Goal: Information Seeking & Learning: Learn about a topic

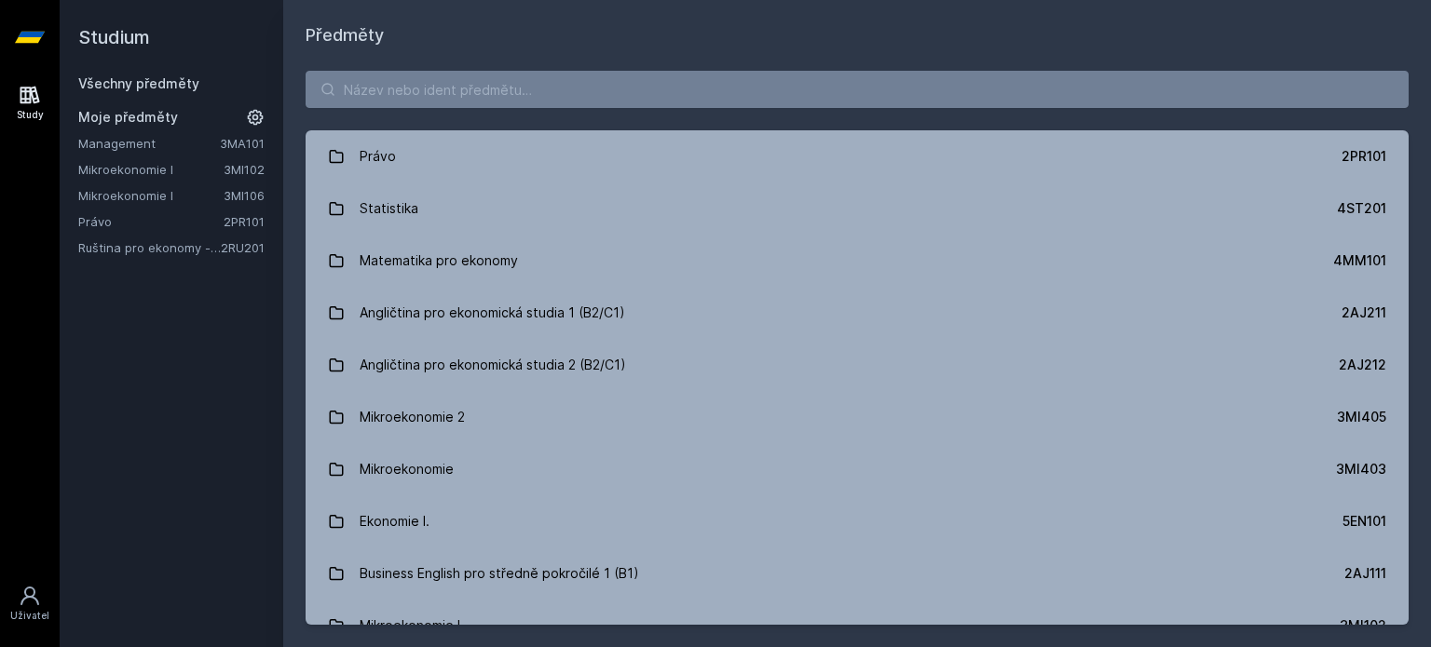
click at [205, 171] on link "Mikroekonomie I" at bounding box center [150, 169] width 145 height 19
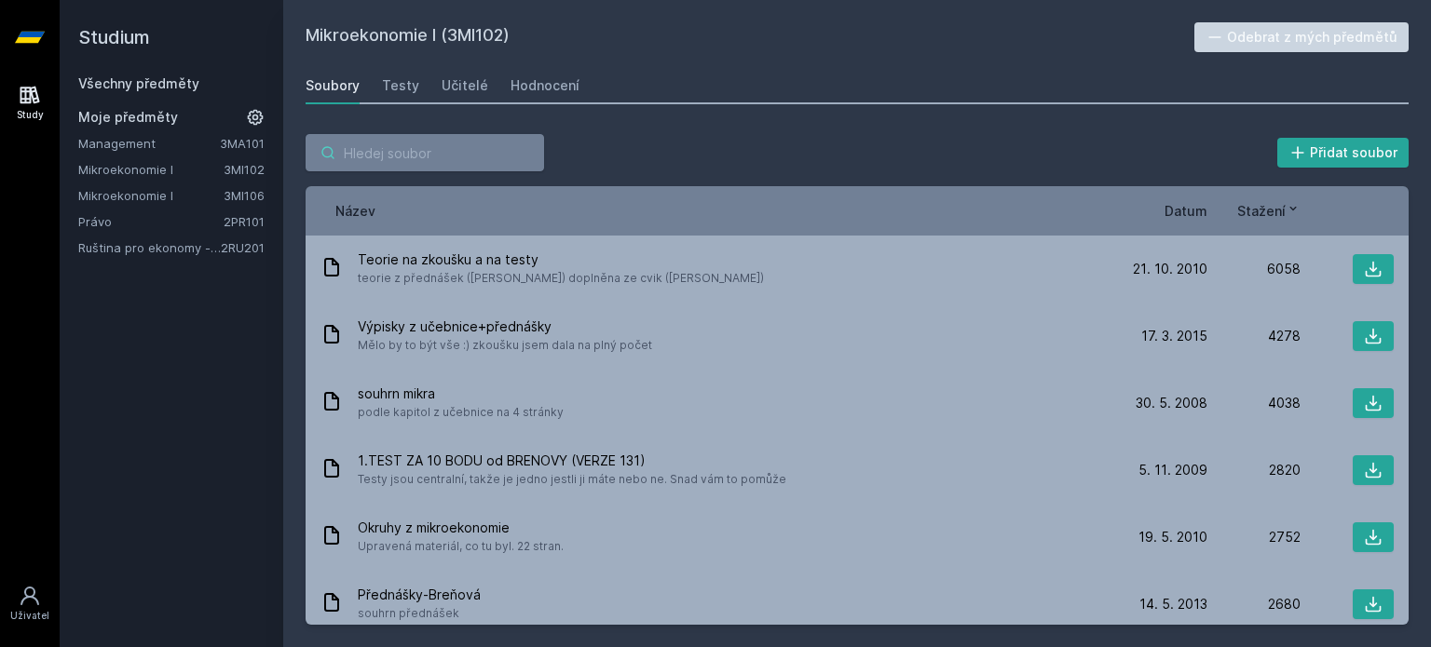
click at [454, 136] on input "search" at bounding box center [425, 152] width 238 height 37
type input "učebnice"
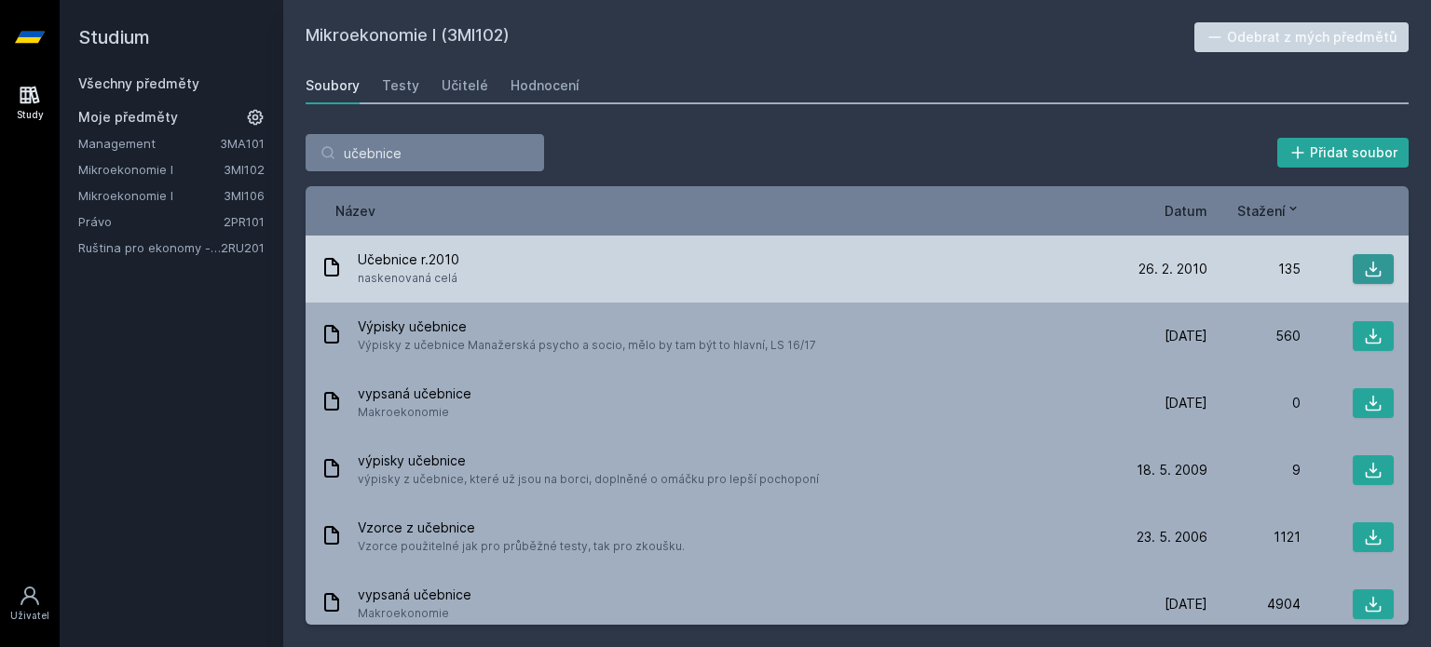
click at [1371, 268] on icon at bounding box center [1373, 269] width 19 height 19
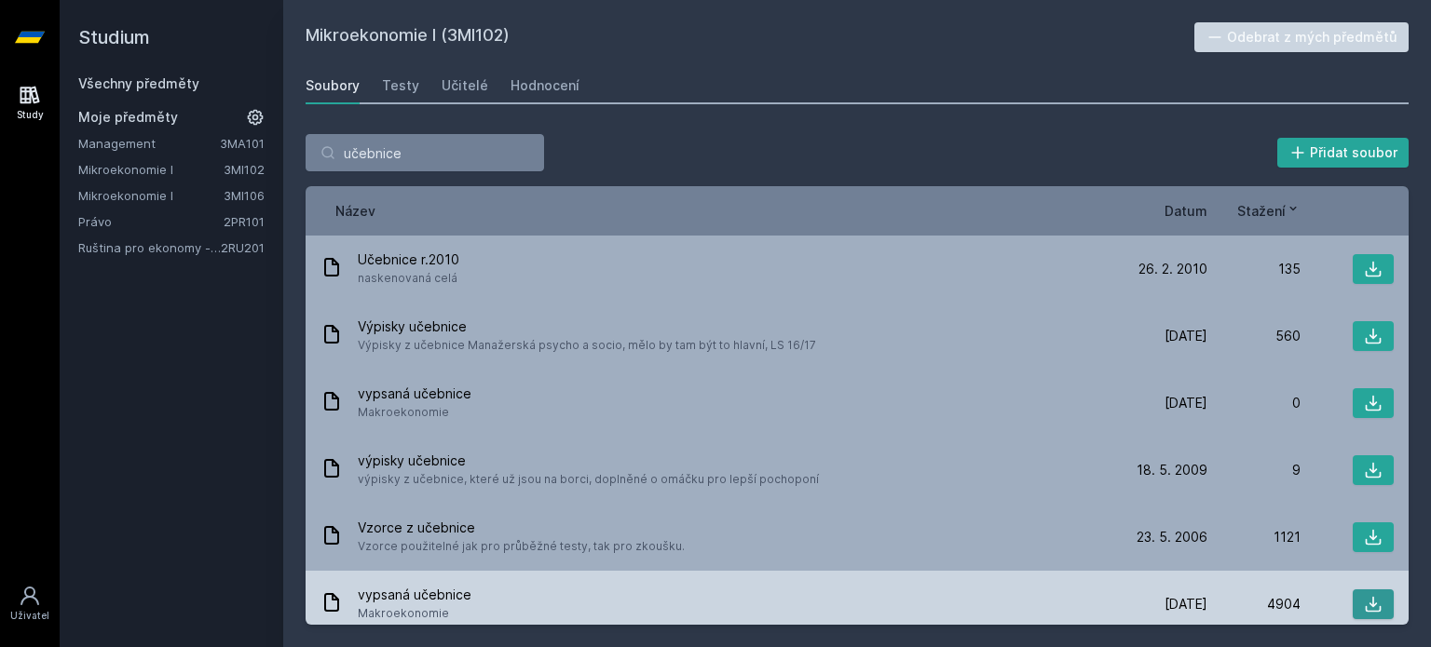
click at [1374, 604] on button at bounding box center [1373, 605] width 41 height 30
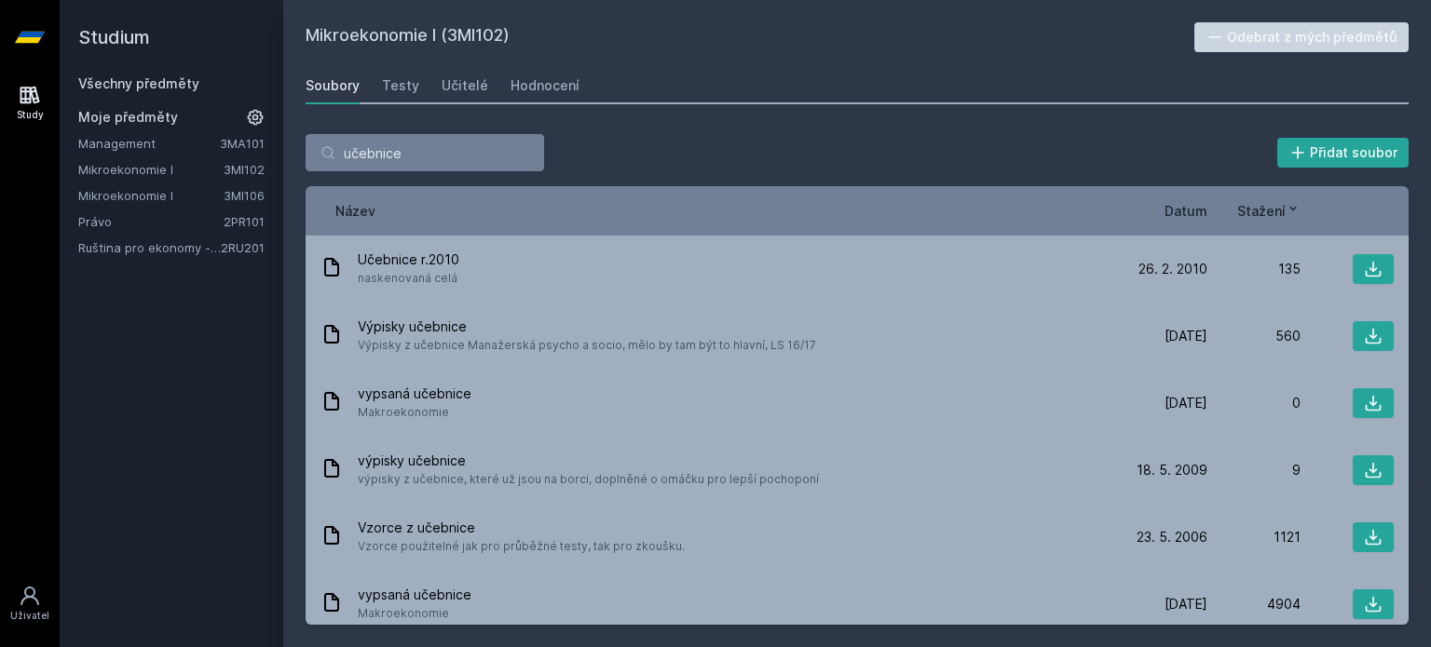
click at [1273, 218] on span "Stažení" at bounding box center [1261, 211] width 48 height 20
click at [1293, 211] on icon at bounding box center [1292, 208] width 15 height 15
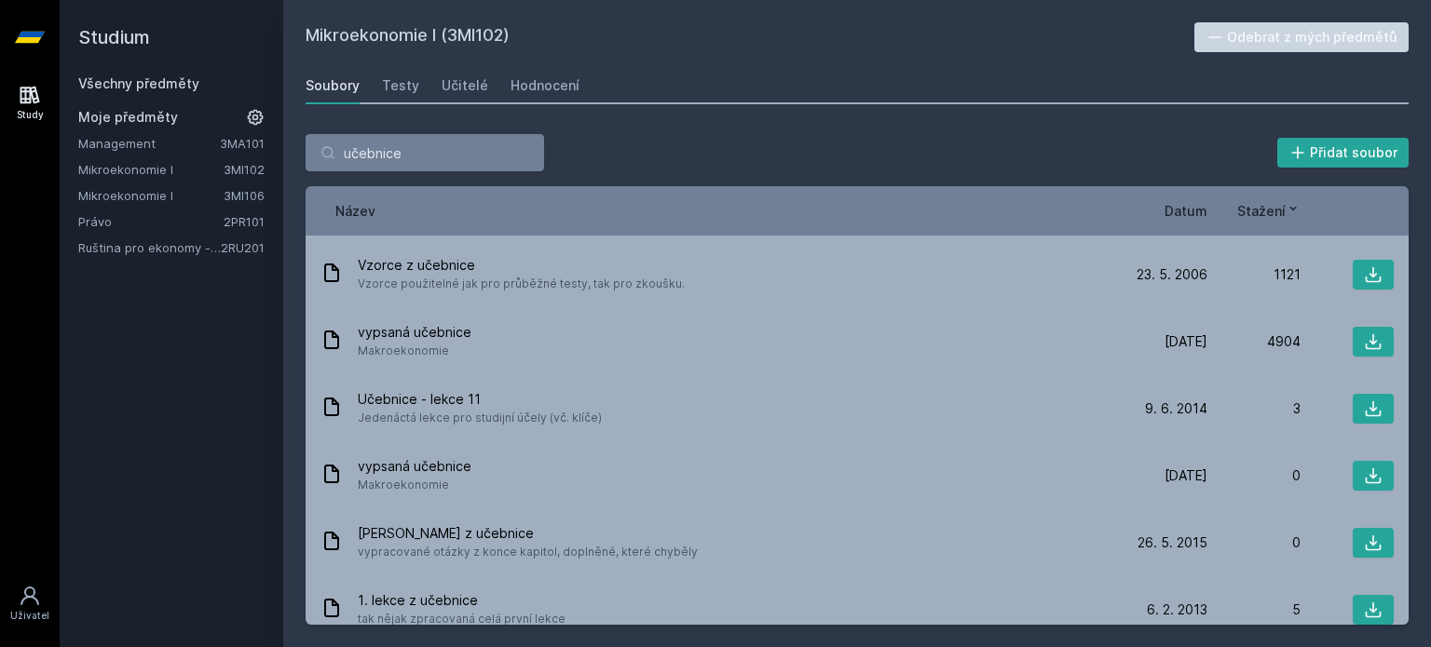
scroll to position [267, 0]
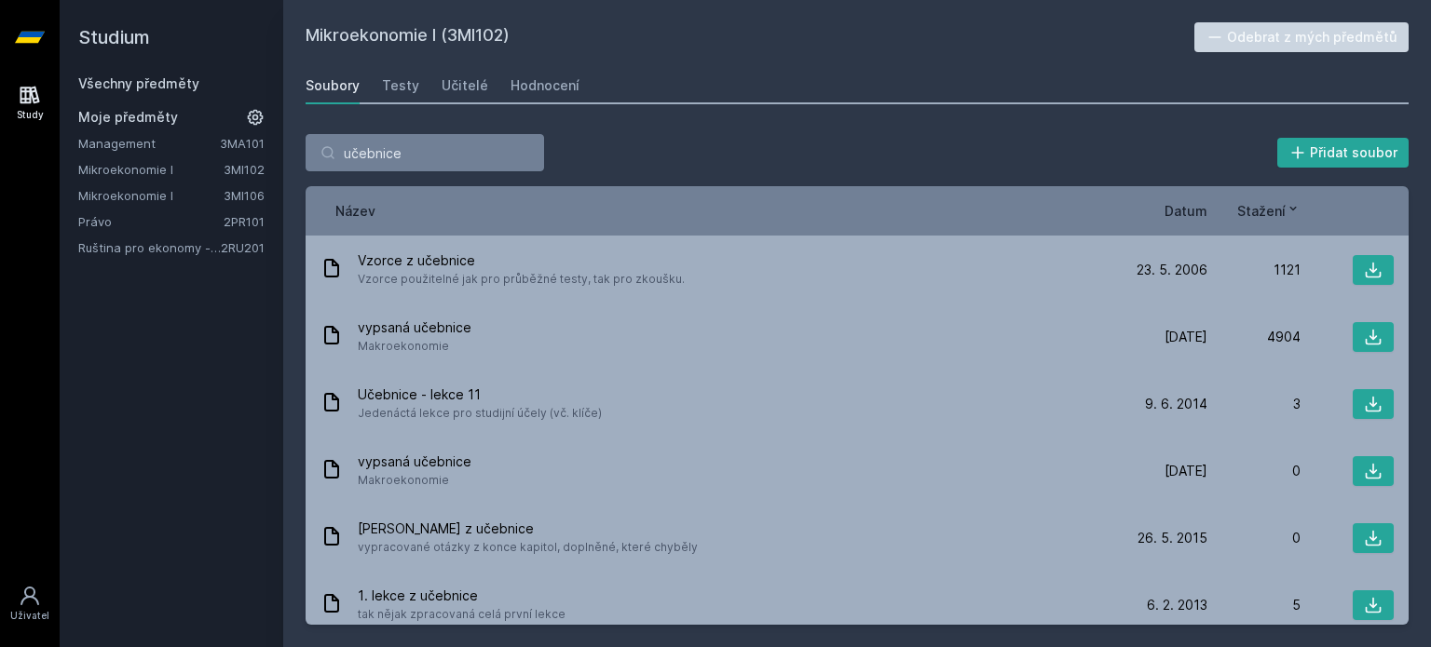
click at [1409, 335] on div "učebnice Přidat soubor Řazení: Název Datum Stažení Název Datum Stažení Učebnice…" at bounding box center [857, 380] width 1148 height 536
click at [1410, 340] on div "učebnice Přidat soubor Řazení: Název Datum Stažení Název Datum Stažení Učebnice…" at bounding box center [857, 380] width 1148 height 536
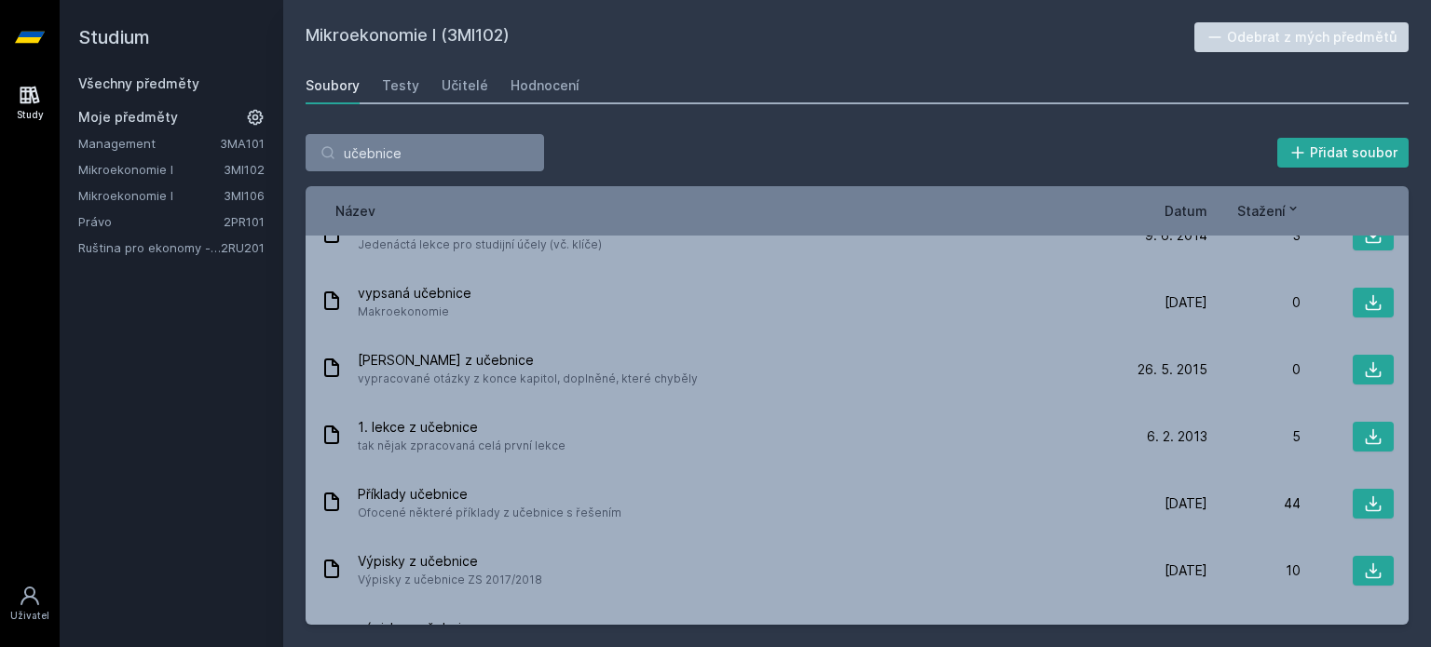
scroll to position [581, 0]
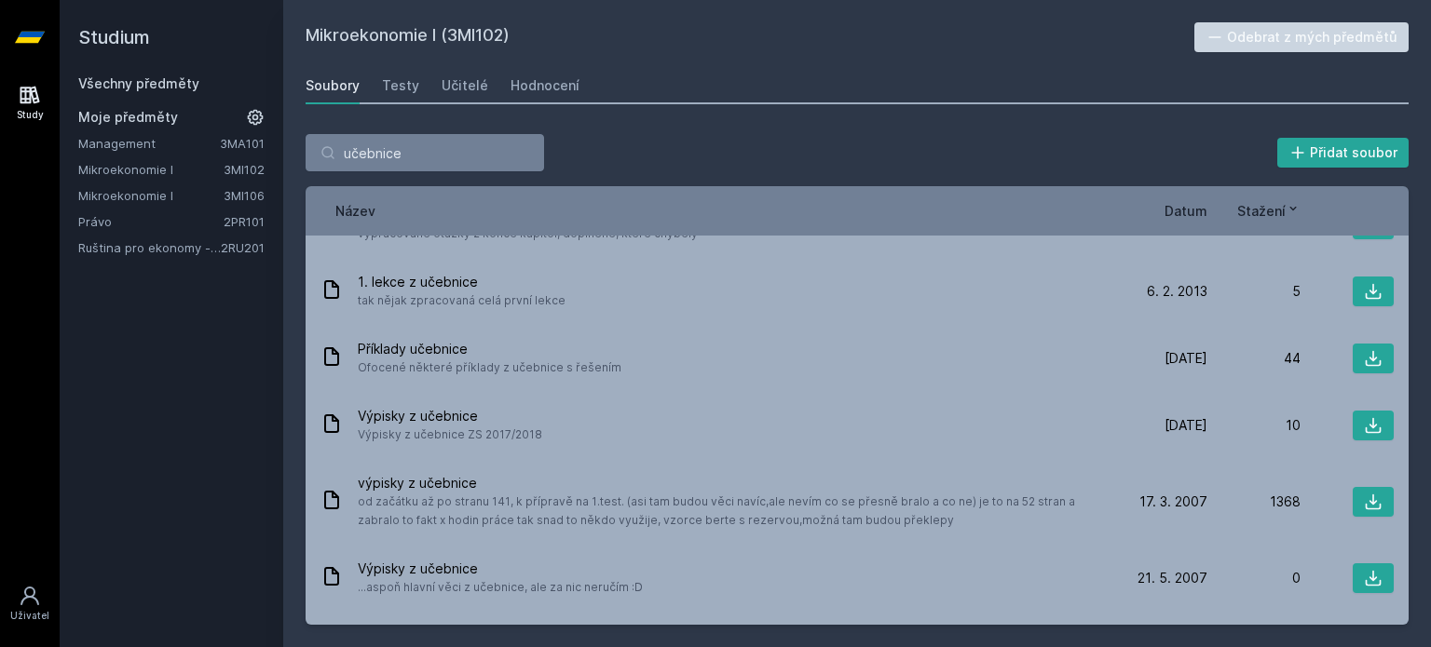
click at [1191, 205] on span "Datum" at bounding box center [1185, 211] width 43 height 20
click at [1199, 208] on icon at bounding box center [1200, 209] width 7 height 4
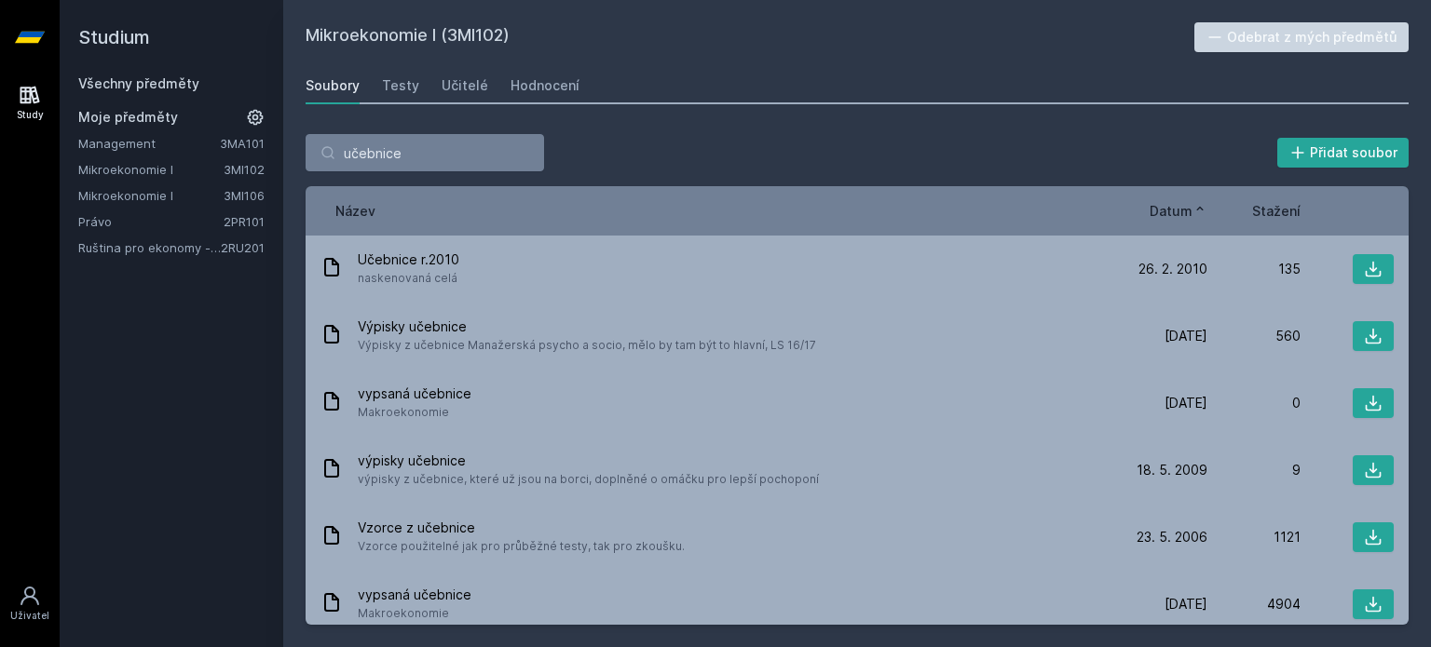
click at [1204, 207] on icon at bounding box center [1199, 208] width 15 height 15
click at [892, 114] on div "učebnice Přidat soubor Řazení: Název Datum Stažení Název Datum Stažení Učebnice…" at bounding box center [857, 380] width 1148 height 536
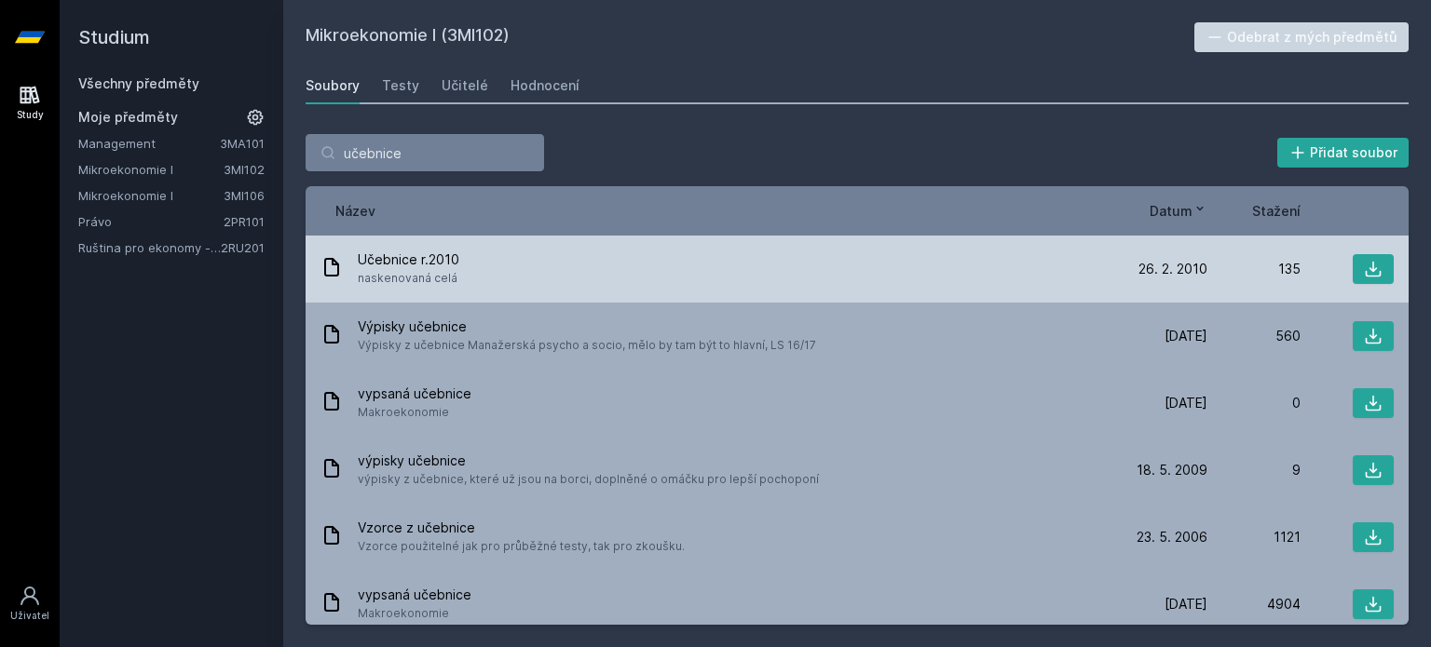
click at [434, 252] on span "Učebnice r.2010" at bounding box center [409, 260] width 102 height 19
